Goal: Task Accomplishment & Management: Use online tool/utility

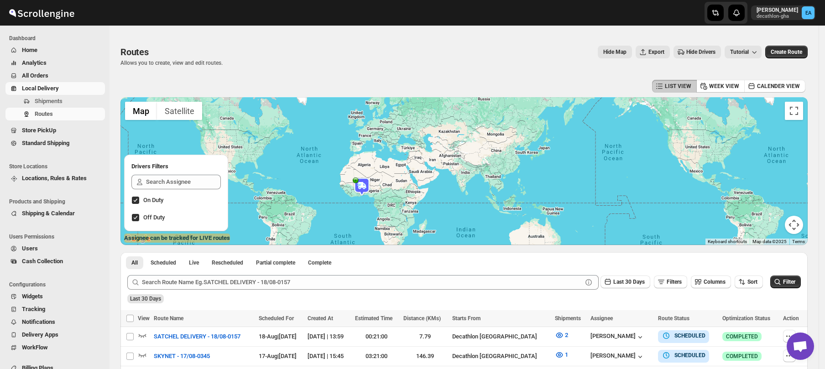
click at [31, 50] on span "Home" at bounding box center [30, 50] width 16 height 7
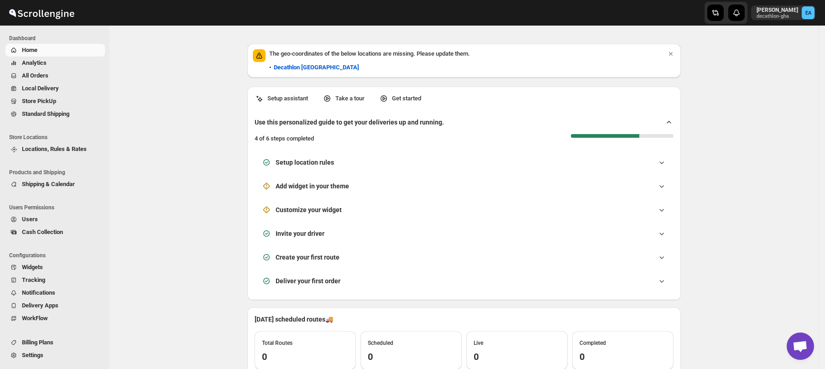
click at [44, 63] on span "Analytics" at bounding box center [34, 62] width 25 height 7
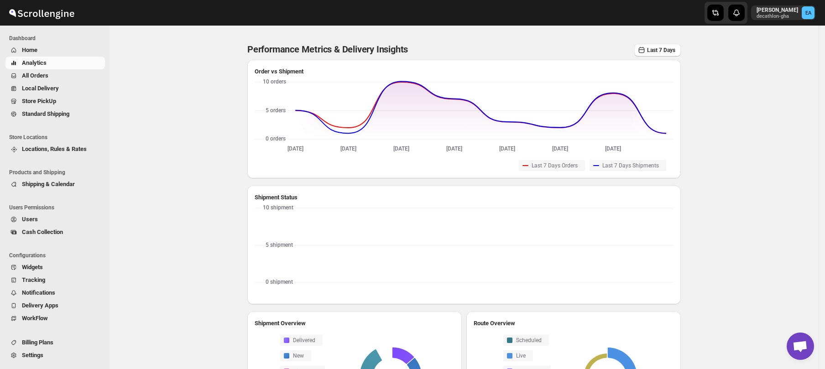
click at [39, 73] on span "All Orders" at bounding box center [35, 75] width 26 height 7
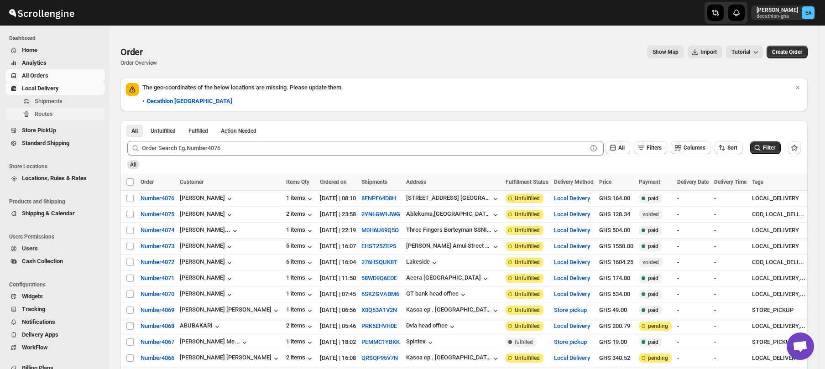
click at [43, 116] on span "Routes" at bounding box center [44, 113] width 18 height 7
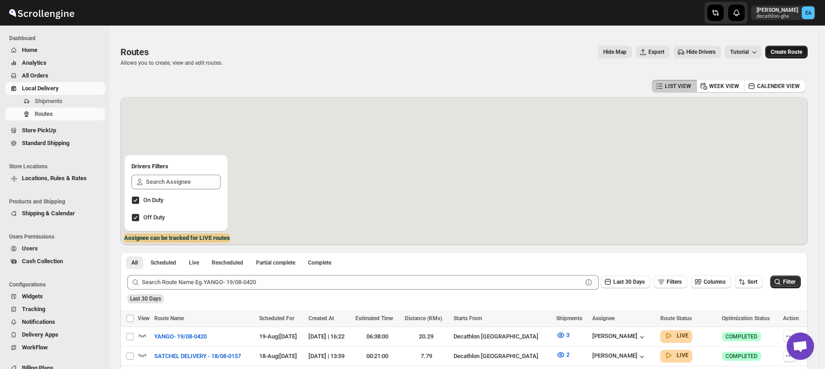
click at [787, 53] on span "Create Route" at bounding box center [785, 51] width 31 height 7
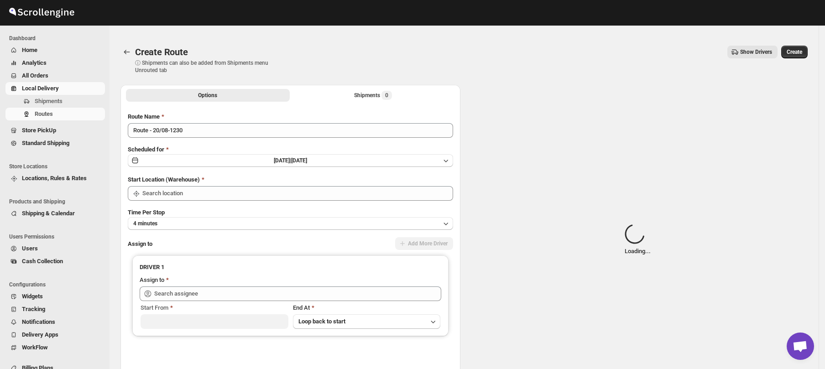
type input "Decathlon- [GEOGRAPHIC_DATA]"
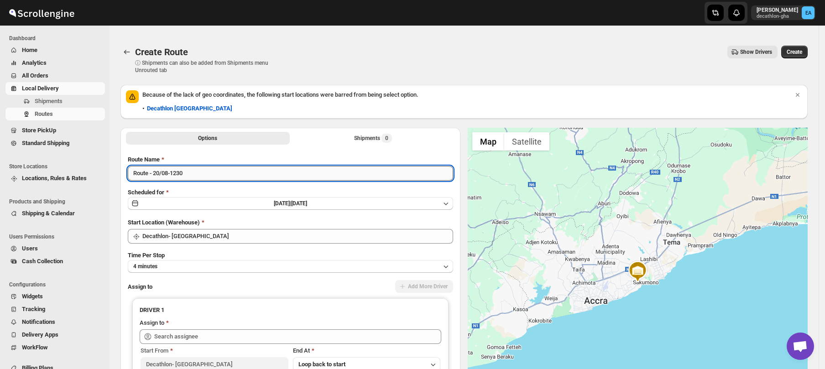
click at [149, 174] on input "Route - 20/08-1230" at bounding box center [290, 173] width 325 height 15
type input "satchel delivery - 20/08-1230"
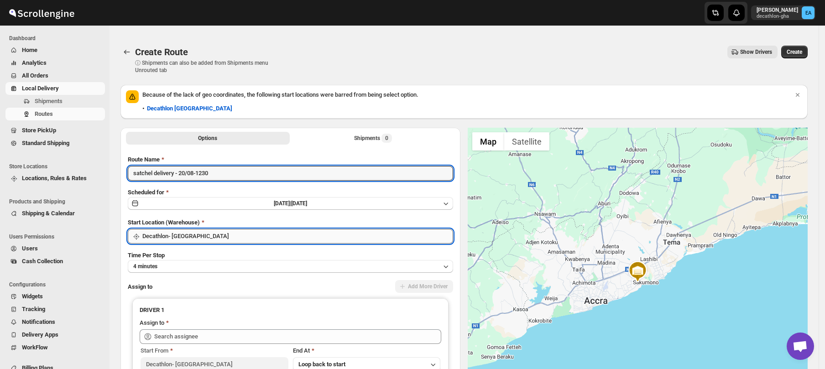
click at [151, 239] on input "Decathlon- [GEOGRAPHIC_DATA]" at bounding box center [297, 236] width 311 height 15
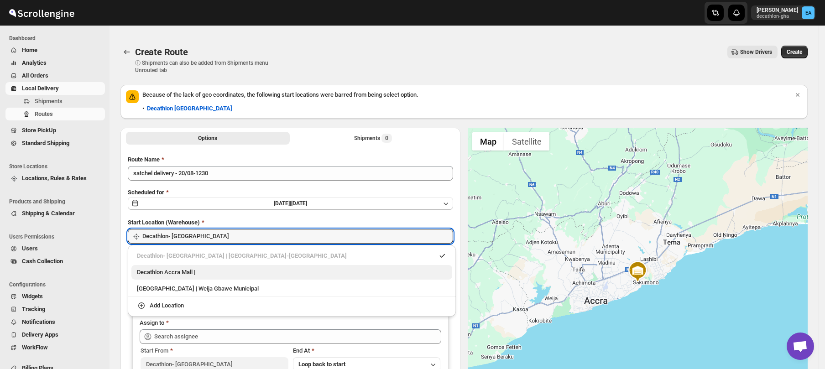
click at [164, 277] on div "Decathlon Accra Mall |" at bounding box center [291, 272] width 321 height 15
type input "Decathlon [GEOGRAPHIC_DATA]"
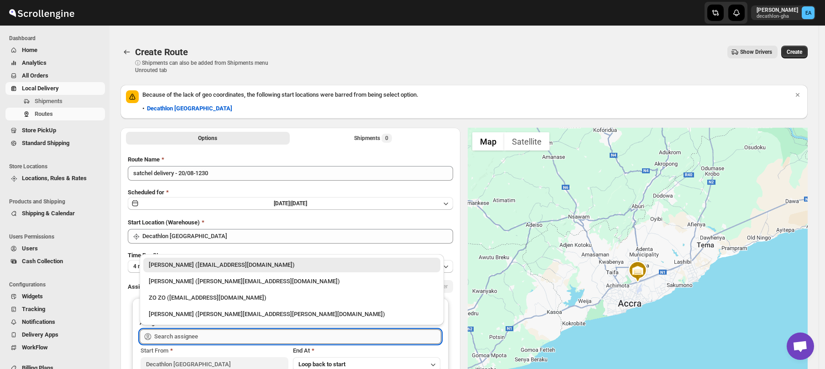
click at [171, 334] on input "text" at bounding box center [297, 336] width 287 height 15
click at [173, 283] on div "[PERSON_NAME] ([PERSON_NAME][EMAIL_ADDRESS][DOMAIN_NAME])" at bounding box center [292, 281] width 286 height 9
type input "[PERSON_NAME] ([PERSON_NAME][EMAIL_ADDRESS][DOMAIN_NAME])"
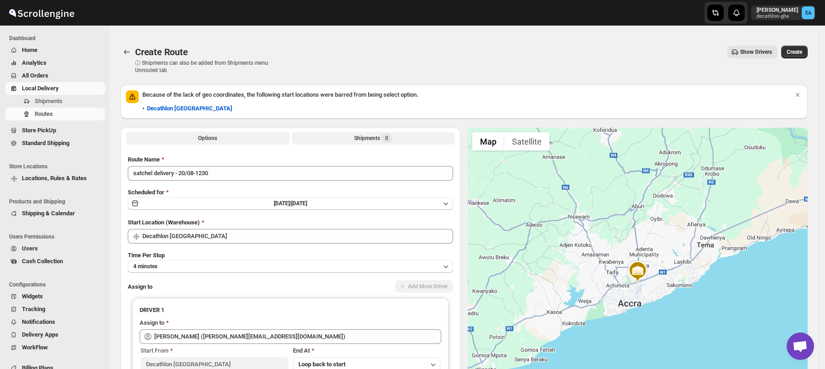
click at [375, 141] on div "Shipments 0" at bounding box center [373, 138] width 38 height 9
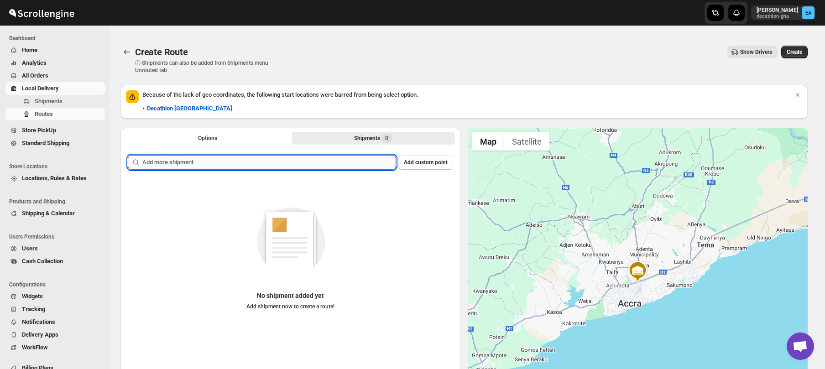
click at [317, 161] on input "text" at bounding box center [269, 162] width 254 height 15
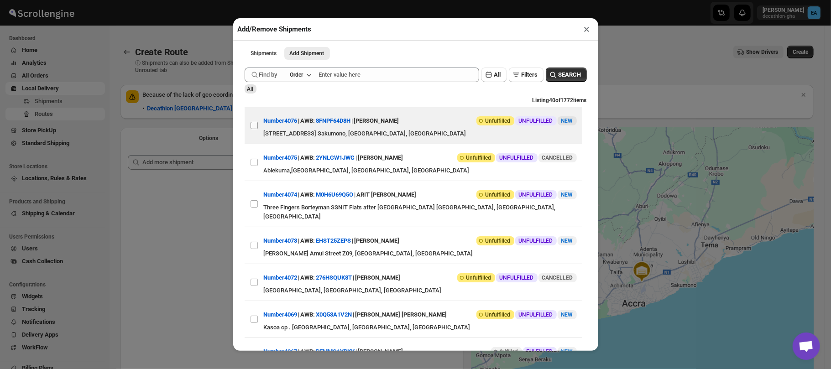
click at [254, 129] on input "View details for 68a582f3fc41024ff29cd228" at bounding box center [253, 125] width 7 height 7
checkbox input "true"
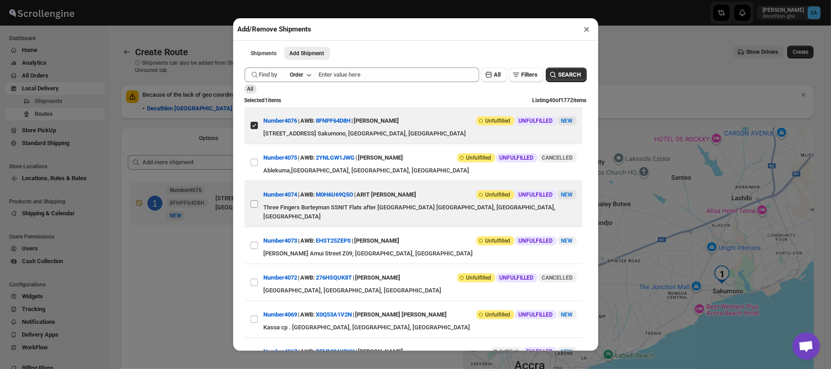
click at [254, 204] on input "View details for 68a4f870fc41024ff29ccbc5" at bounding box center [253, 203] width 7 height 7
checkbox input "true"
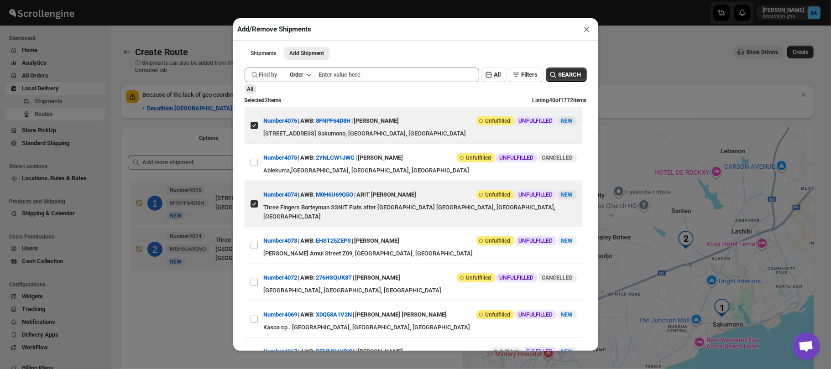
click at [634, 72] on div "Add/Remove Shipments × Shipments Add Shipment More views Shipments Add Shipment…" at bounding box center [415, 184] width 831 height 369
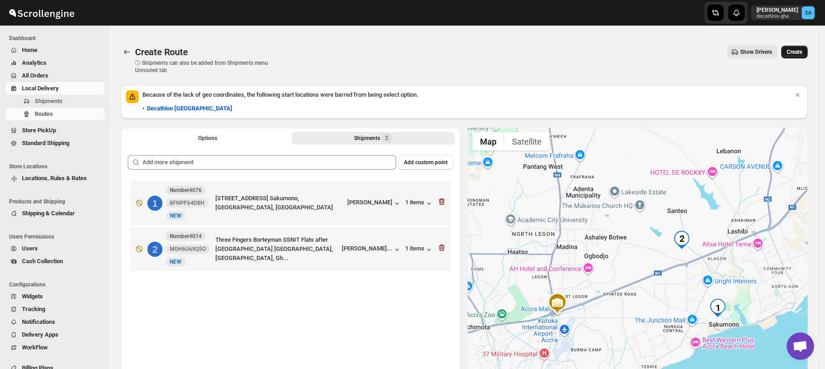
click at [802, 52] on span "Create" at bounding box center [794, 51] width 16 height 7
